Goal: Task Accomplishment & Management: Use online tool/utility

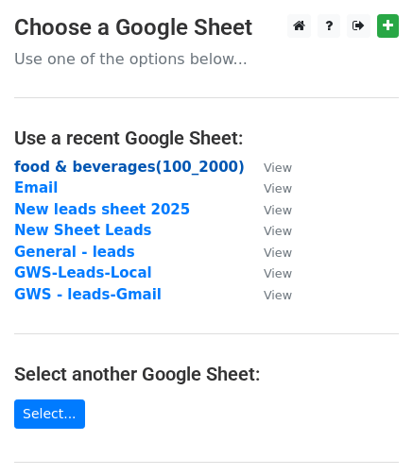
click at [123, 163] on strong "food & beverages(100_2000)" at bounding box center [129, 167] width 230 height 17
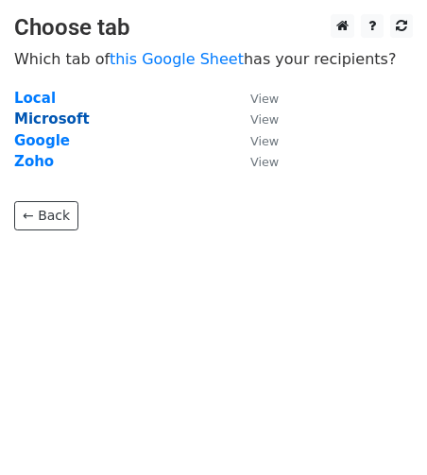
click at [45, 118] on strong "Microsoft" at bounding box center [52, 118] width 76 height 17
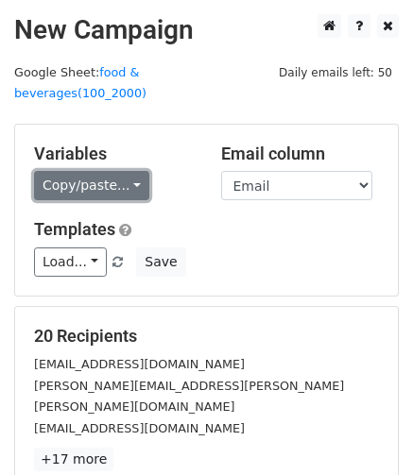
click at [72, 171] on link "Copy/paste..." at bounding box center [91, 185] width 115 height 29
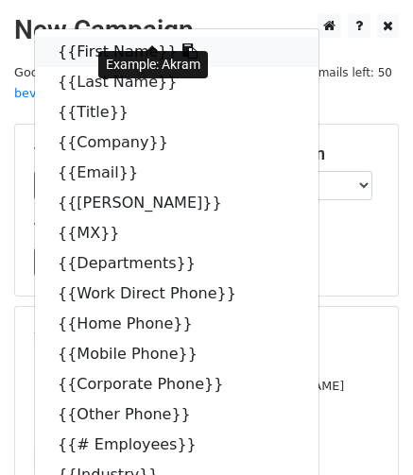
click at [101, 37] on link "{{First Name}}" at bounding box center [176, 52] width 283 height 30
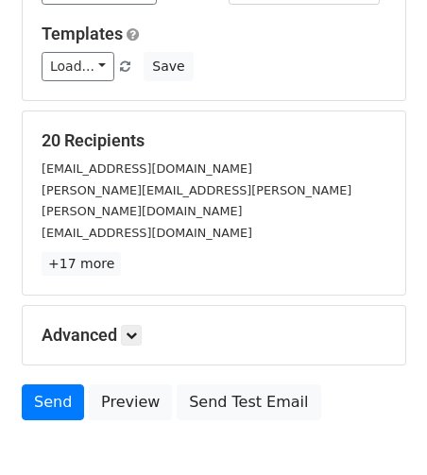
scroll to position [196, 0]
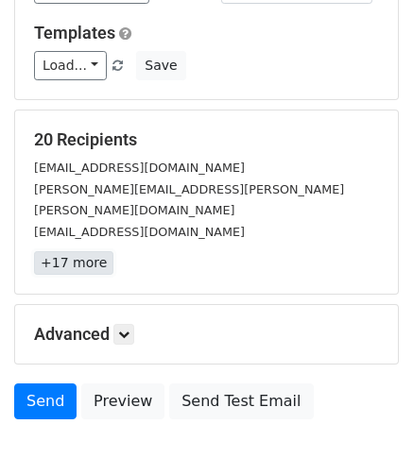
click at [81, 251] on link "+17 more" at bounding box center [73, 263] width 79 height 24
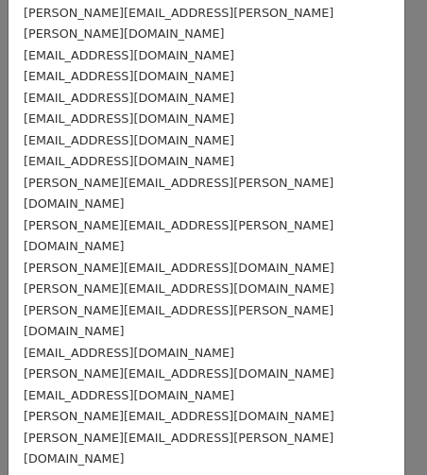
scroll to position [0, 0]
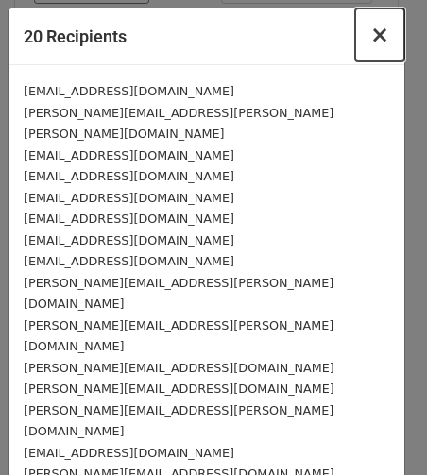
click at [370, 29] on span "×" at bounding box center [379, 35] width 19 height 26
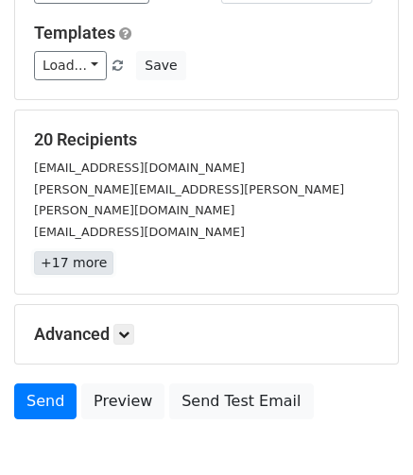
click at [82, 251] on link "+17 more" at bounding box center [73, 263] width 79 height 24
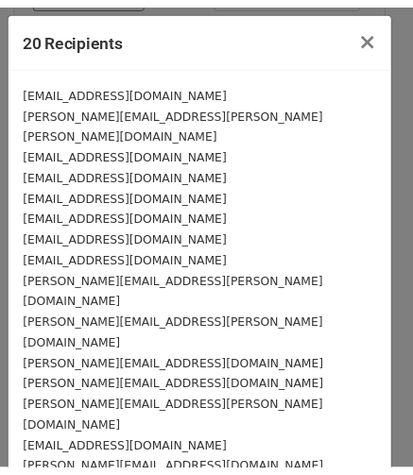
scroll to position [119, 0]
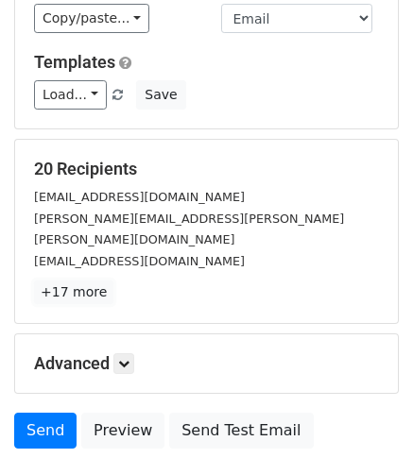
scroll to position [209, 0]
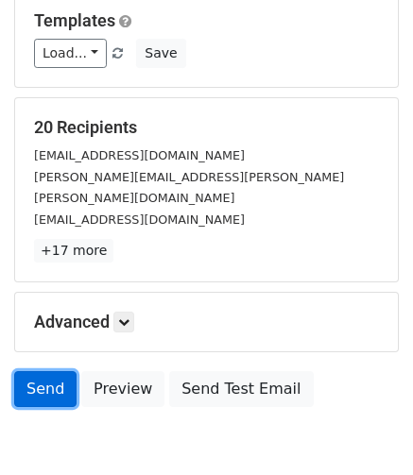
click at [55, 371] on link "Send" at bounding box center [45, 389] width 62 height 36
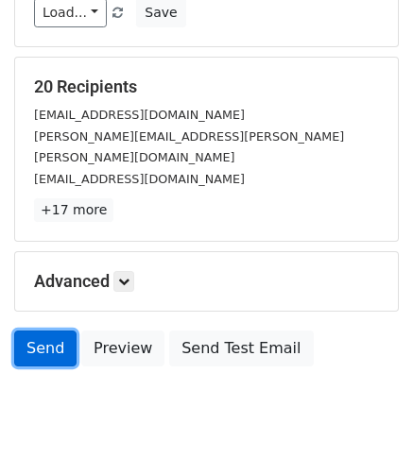
scroll to position [255, 0]
